Goal: Transaction & Acquisition: Purchase product/service

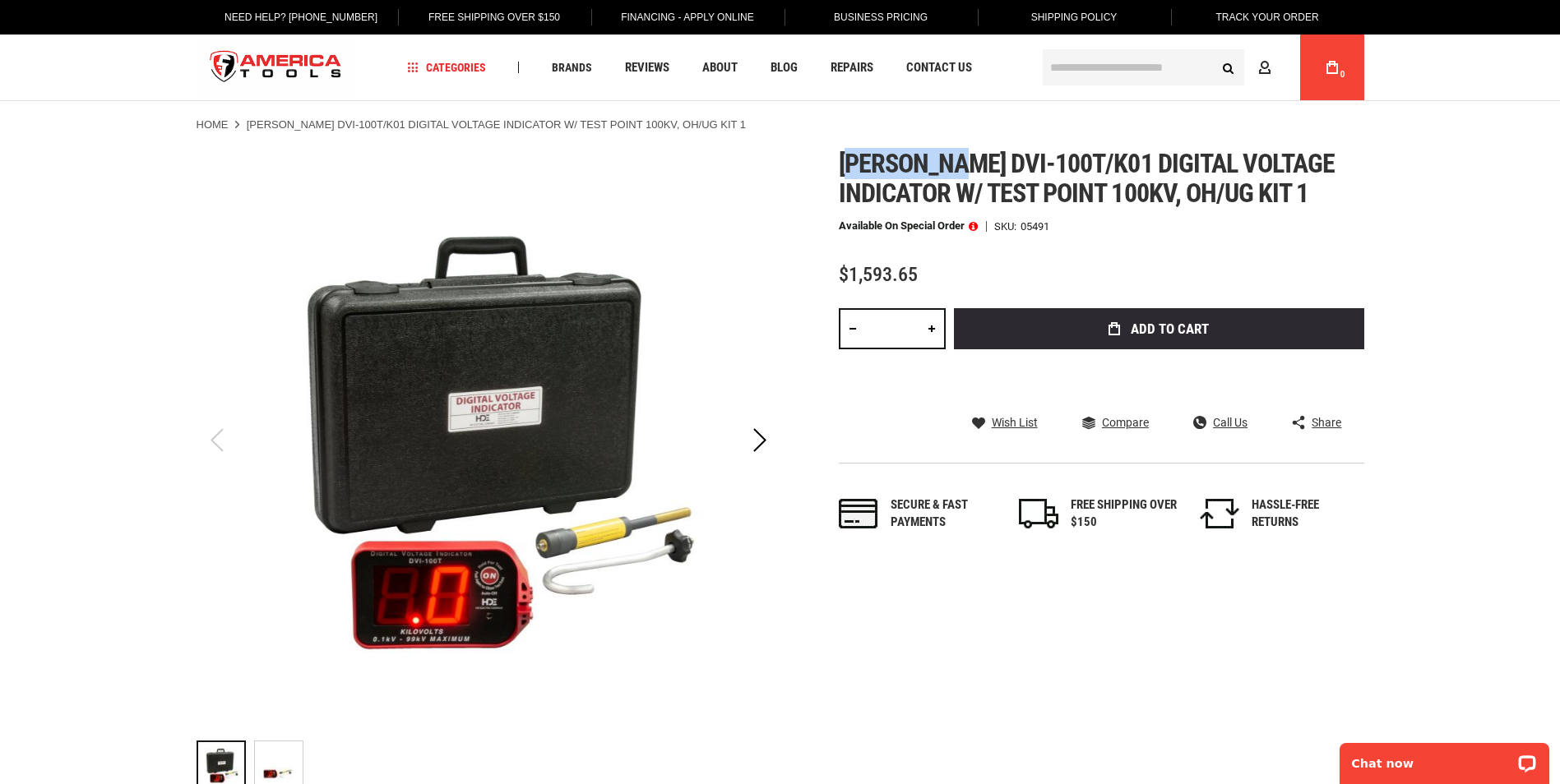
drag, startPoint x: 858, startPoint y: 150, endPoint x: 953, endPoint y: 179, distance: 99.3
click at [958, 178] on span "[PERSON_NAME] dvi-100t/k01 digital voltage indicator w/ test point 100kv, oh/ug…" at bounding box center [1086, 179] width 496 height 61
drag, startPoint x: 953, startPoint y: 179, endPoint x: 852, endPoint y: 167, distance: 101.7
click at [852, 168] on span "[PERSON_NAME] dvi-100t/k01 digital voltage indicator w/ test point 100kv, oh/ug…" at bounding box center [1086, 179] width 496 height 61
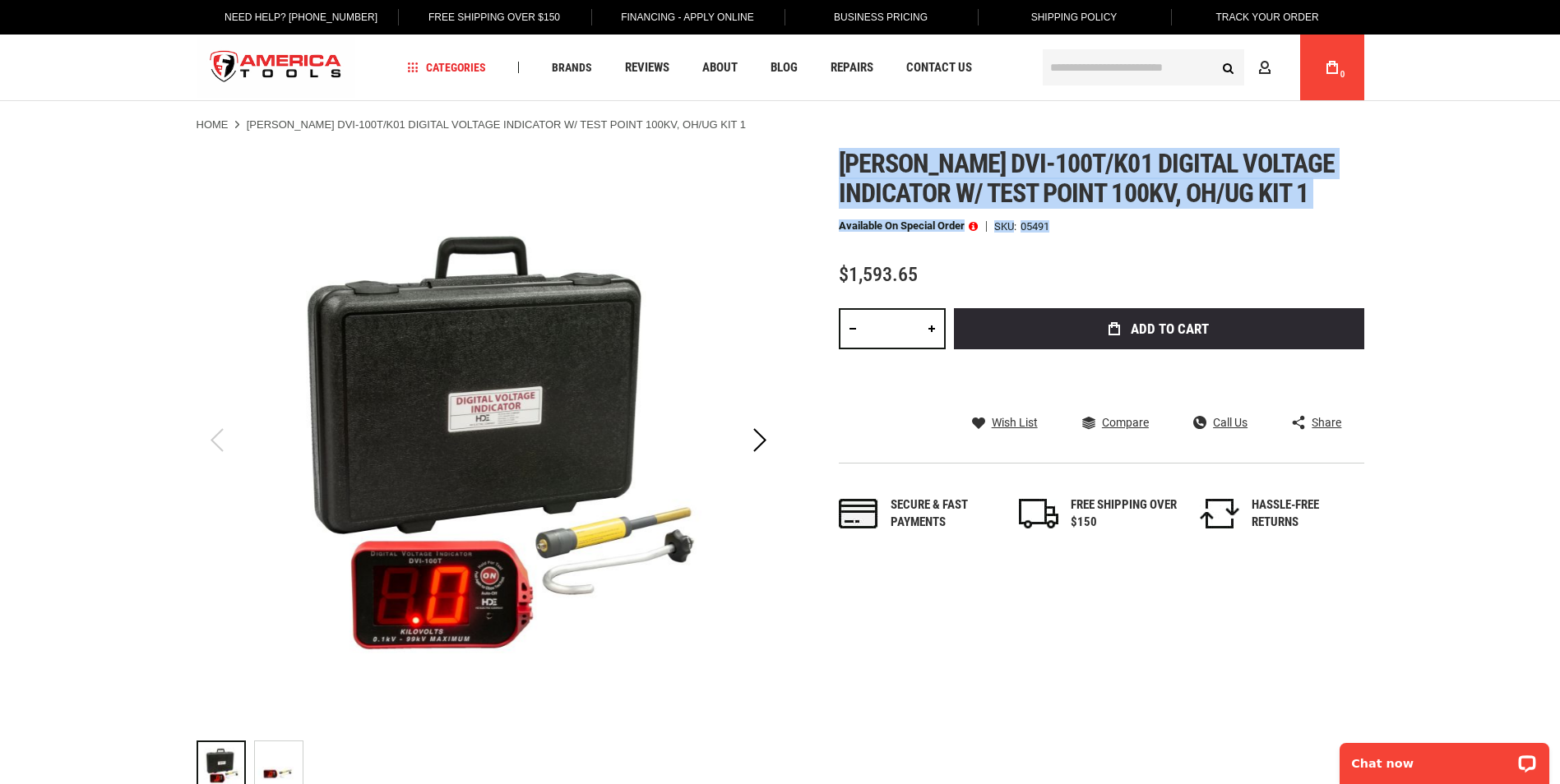
drag, startPoint x: 838, startPoint y: 157, endPoint x: 1065, endPoint y: 225, distance: 237.0
click at [1065, 225] on div "[PERSON_NAME] dvi-100t/k01 digital voltage indicator w/ test point 100kv, oh/ug…" at bounding box center [1101, 357] width 525 height 416
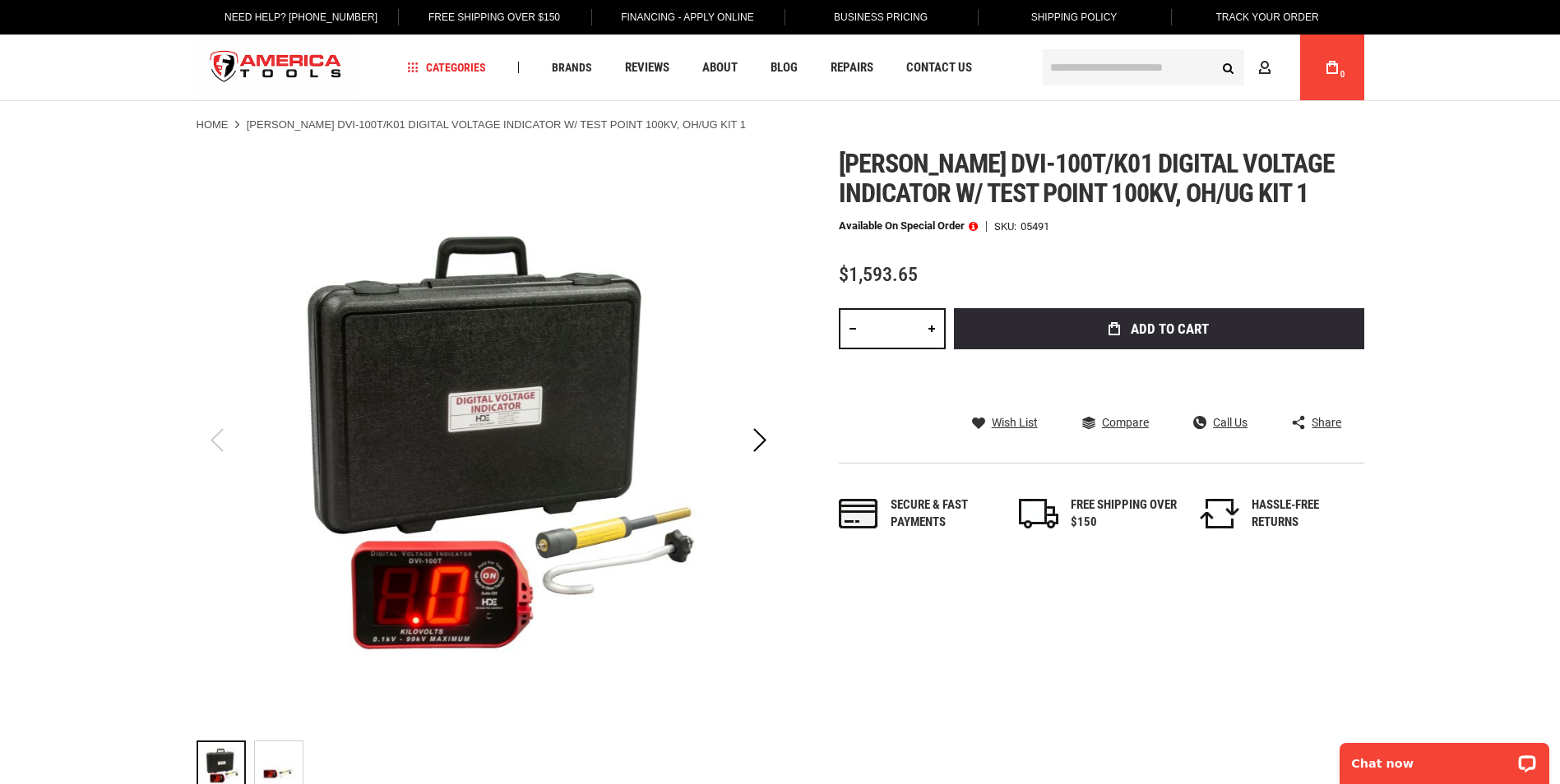
click at [1325, 233] on div "[PERSON_NAME] dvi-100t/k01 digital voltage indicator w/ test point 100kv, oh/ug…" at bounding box center [1101, 357] width 525 height 416
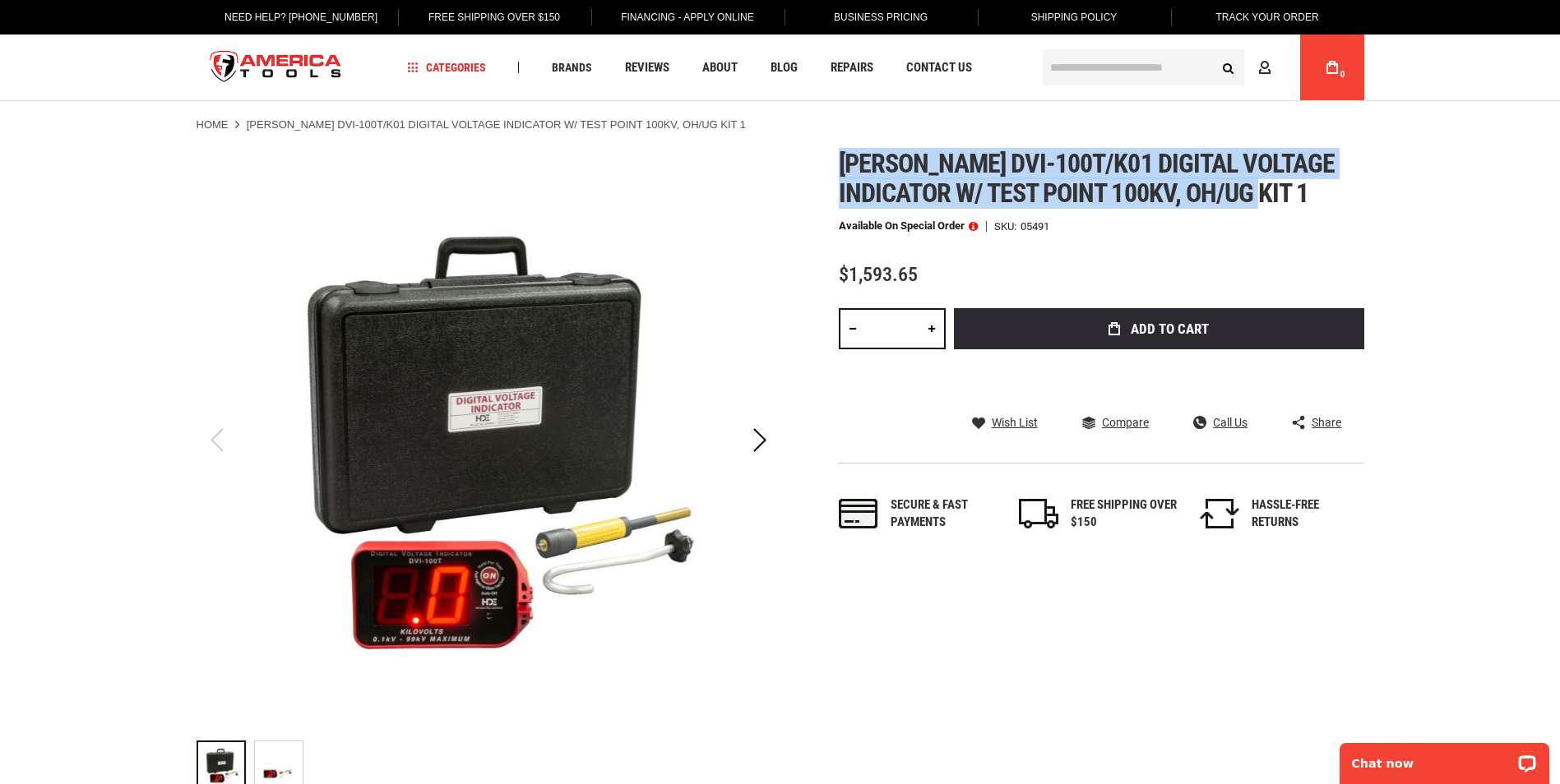
drag, startPoint x: 1330, startPoint y: 207, endPoint x: 838, endPoint y: 170, distance: 493.4
click at [838, 170] on h1 "[PERSON_NAME] dvi-100t/k01 digital voltage indicator w/ test point 100kv, oh/ug…" at bounding box center [1101, 179] width 525 height 59
drag, startPoint x: 838, startPoint y: 170, endPoint x: 847, endPoint y: 168, distance: 9.2
copy span "[PERSON_NAME] dvi-100t/k01 digital voltage indicator w/ test point 100kv, oh/ug…"
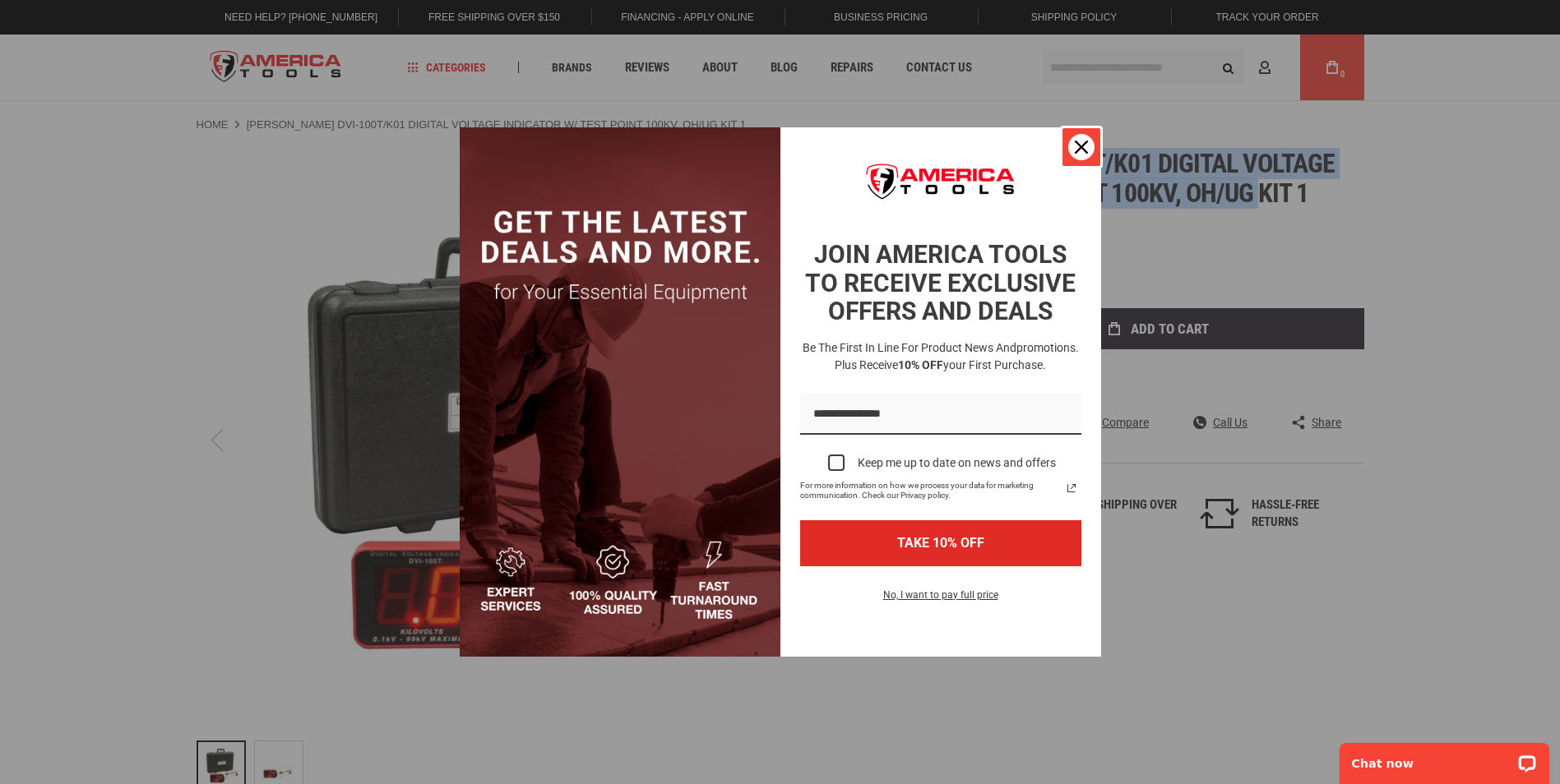
click at [1086, 147] on icon "close icon" at bounding box center [1081, 147] width 13 height 13
